Goal: Task Accomplishment & Management: Use online tool/utility

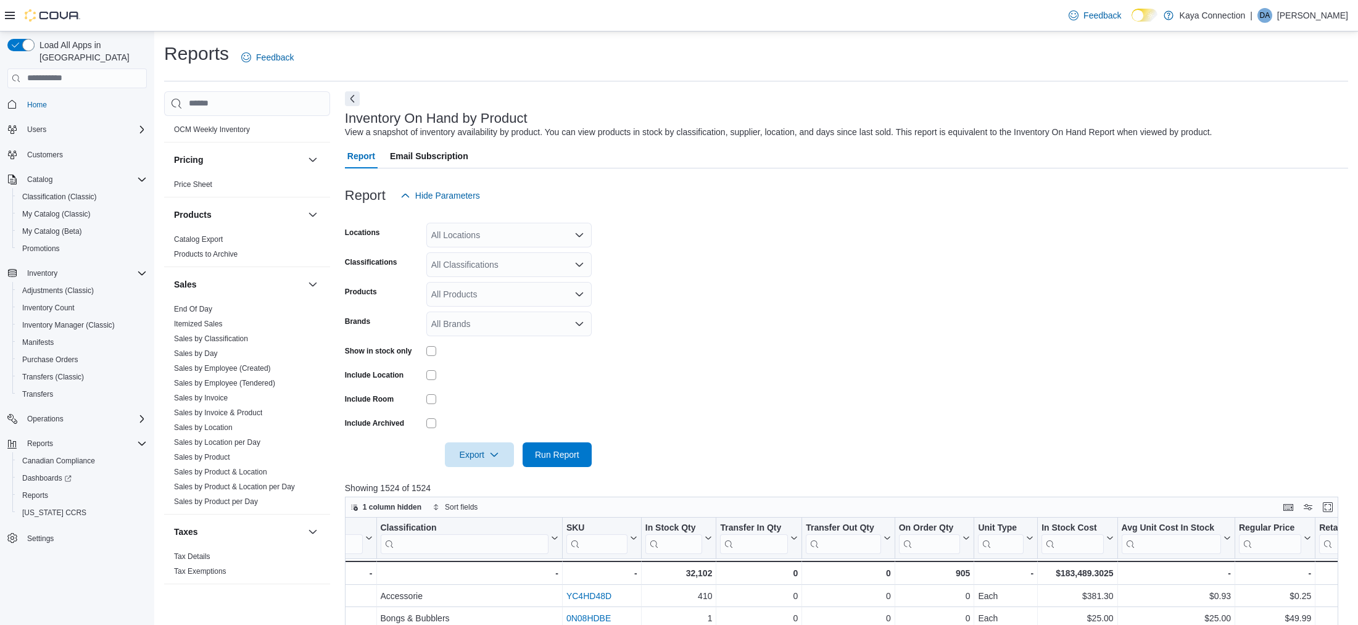
scroll to position [864, 0]
click at [203, 303] on link "End Of Day" at bounding box center [193, 307] width 38 height 9
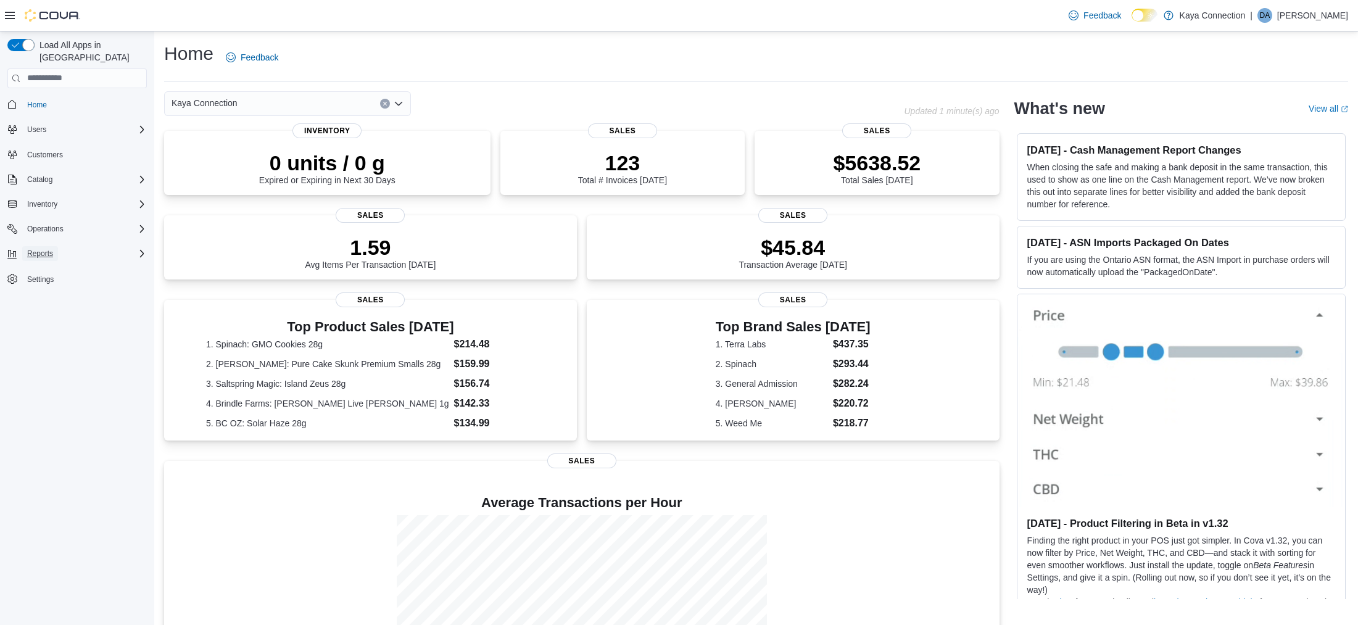
click at [37, 249] on span "Reports" at bounding box center [40, 254] width 26 height 10
click at [39, 300] on span "Reports" at bounding box center [35, 305] width 26 height 10
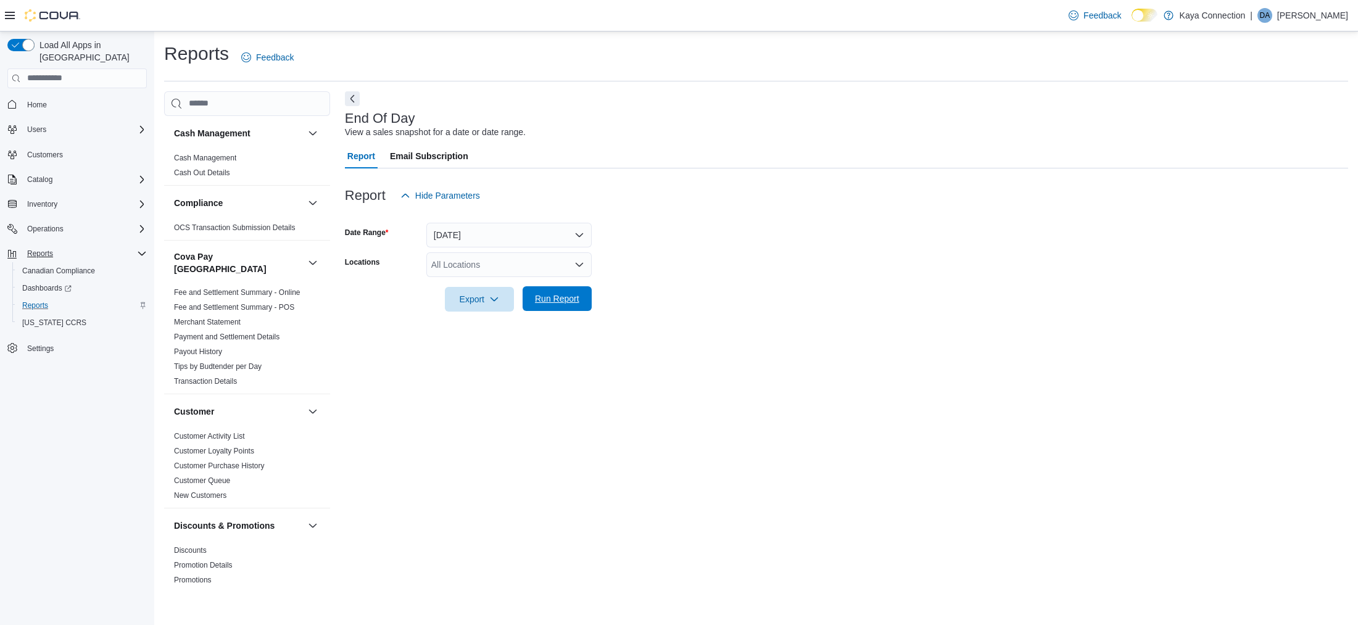
click at [566, 294] on span "Run Report" at bounding box center [557, 298] width 44 height 12
